Goal: Information Seeking & Learning: Find specific fact

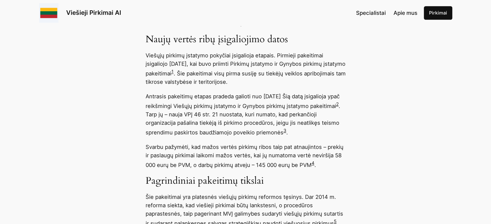
scroll to position [491, 0]
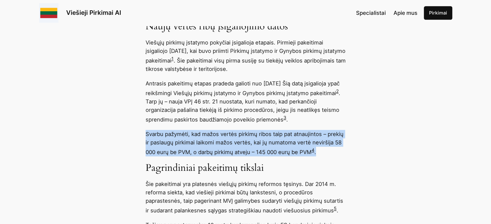
drag, startPoint x: 147, startPoint y: 134, endPoint x: 334, endPoint y: 154, distance: 188.8
click at [334, 154] on p "Svarbu pažymėti, kad mažos vertės pirkimų ribos taip pat atnaujintos – prekių i…" at bounding box center [246, 143] width 200 height 26
copy p "Svarbu pažymėti, kad mažos vertės pirkimų ribos taip pat atnaujintos – prekių i…"
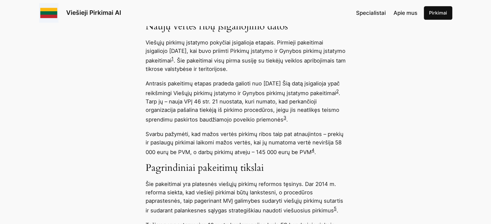
click at [310, 183] on p "Šie pakeitimai yra platesnės viešųjų pirkimų reformos tęsinys. Dar 2014 m. refo…" at bounding box center [246, 197] width 200 height 35
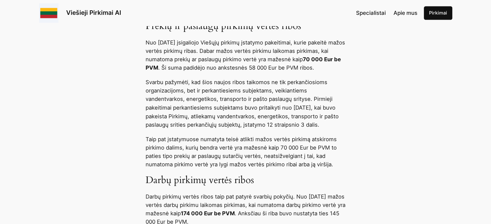
scroll to position [1110, 0]
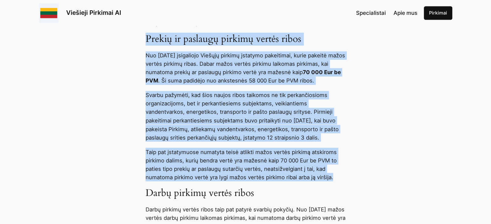
drag, startPoint x: 146, startPoint y: 41, endPoint x: 339, endPoint y: 192, distance: 244.6
copy div "Loremi do sitametc adipisc elitse doeiu Tem 8045 i. utlabor 4 e. doloremagn Ali…"
click at [258, 162] on p "Taip pat įstatymuose numatyta teisė atlikti mažos vertės pirkimą atskiroms pirk…" at bounding box center [246, 165] width 200 height 34
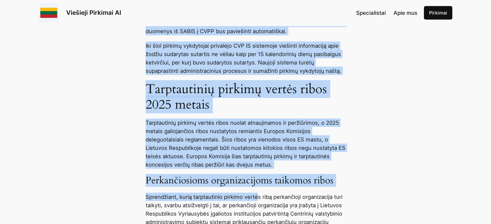
scroll to position [1552, 0]
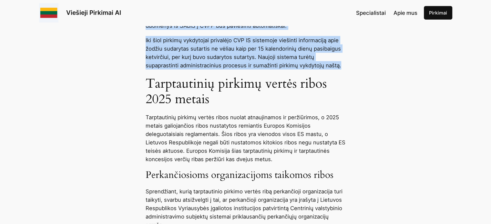
drag, startPoint x: 146, startPoint y: 100, endPoint x: 350, endPoint y: 88, distance: 204.3
copy div "Lorem ipsumdo sitame conse Adipi elitsed doeius tempo inci utl etdolo magnaal e…"
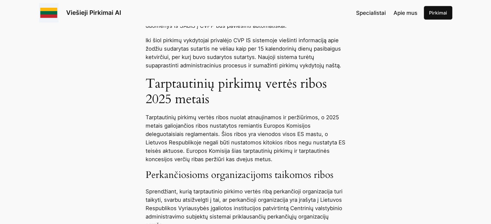
click at [269, 163] on p "Tarptautinių pirkimų vertės ribos nuolat atnaujinamos ir peržiūrimos, o 2025 me…" at bounding box center [246, 138] width 200 height 50
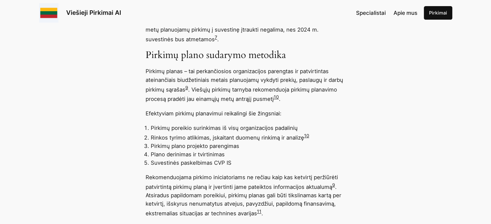
scroll to position [2482, 0]
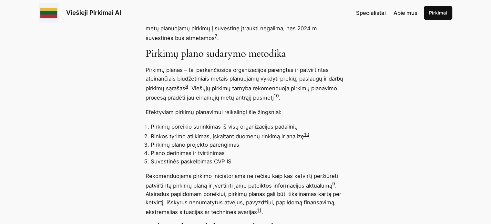
click at [188, 89] on link "9" at bounding box center [186, 86] width 3 height 5
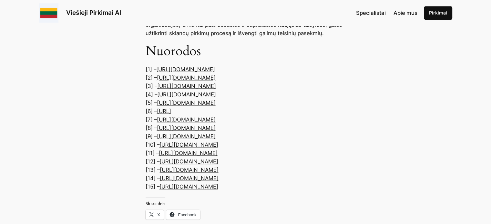
scroll to position [3398, 0]
